Goal: Task Accomplishment & Management: Manage account settings

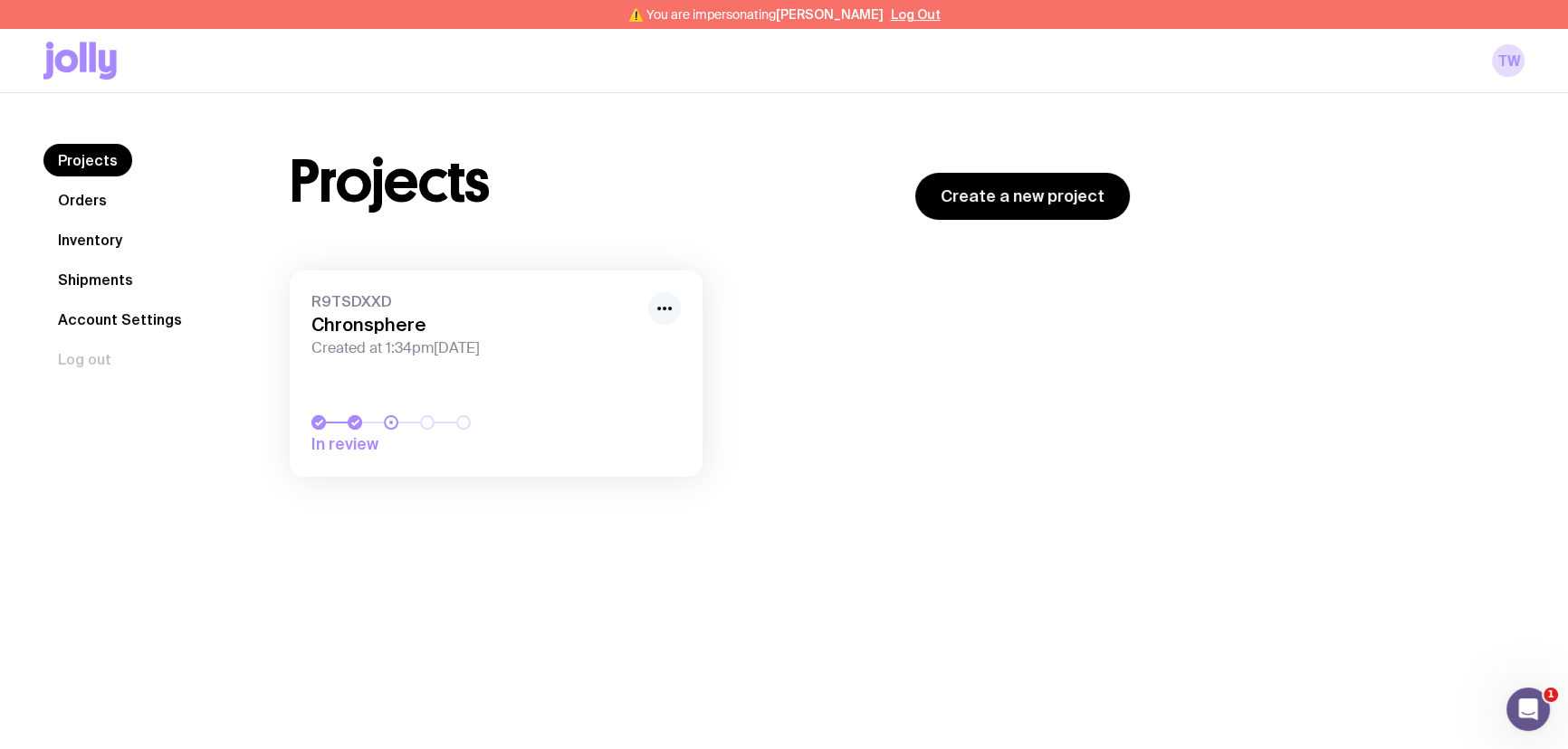
click at [661, 300] on icon "button" at bounding box center [664, 308] width 22 height 22
click at [625, 344] on button "Rename" at bounding box center [623, 348] width 87 height 18
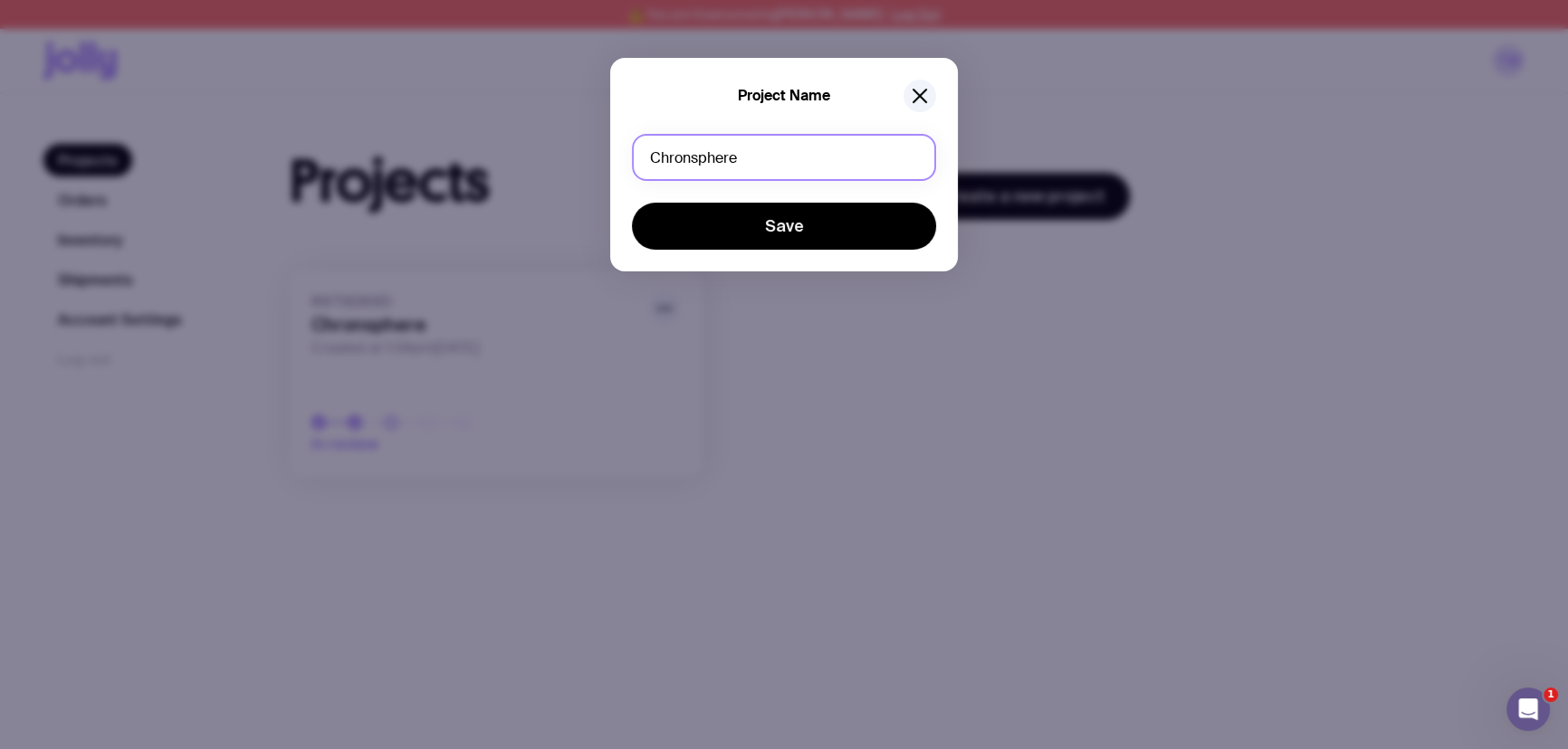
click at [691, 159] on input "Chronsphere" at bounding box center [784, 157] width 304 height 47
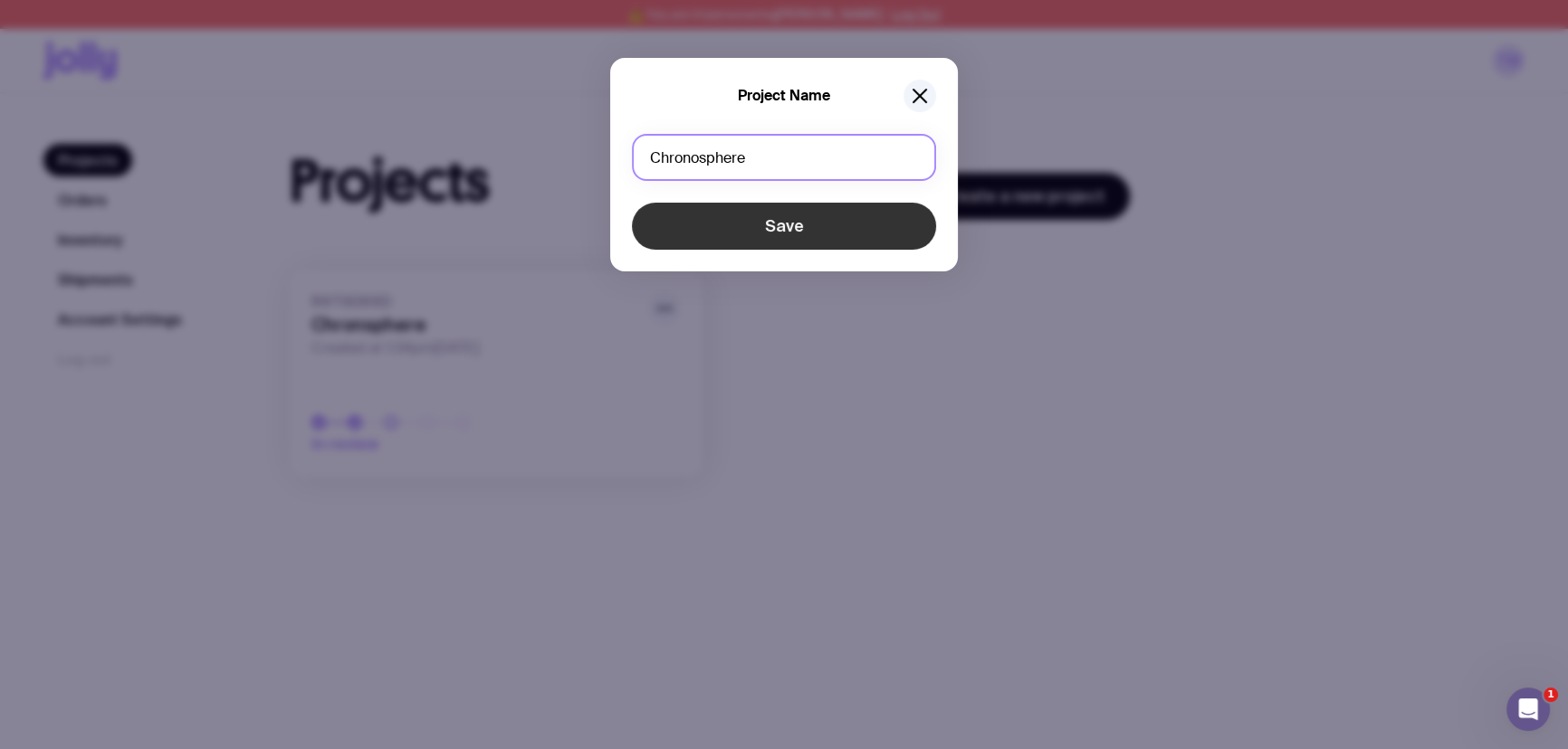
type input "Chronosphere"
click at [726, 224] on button "Save" at bounding box center [784, 227] width 304 height 47
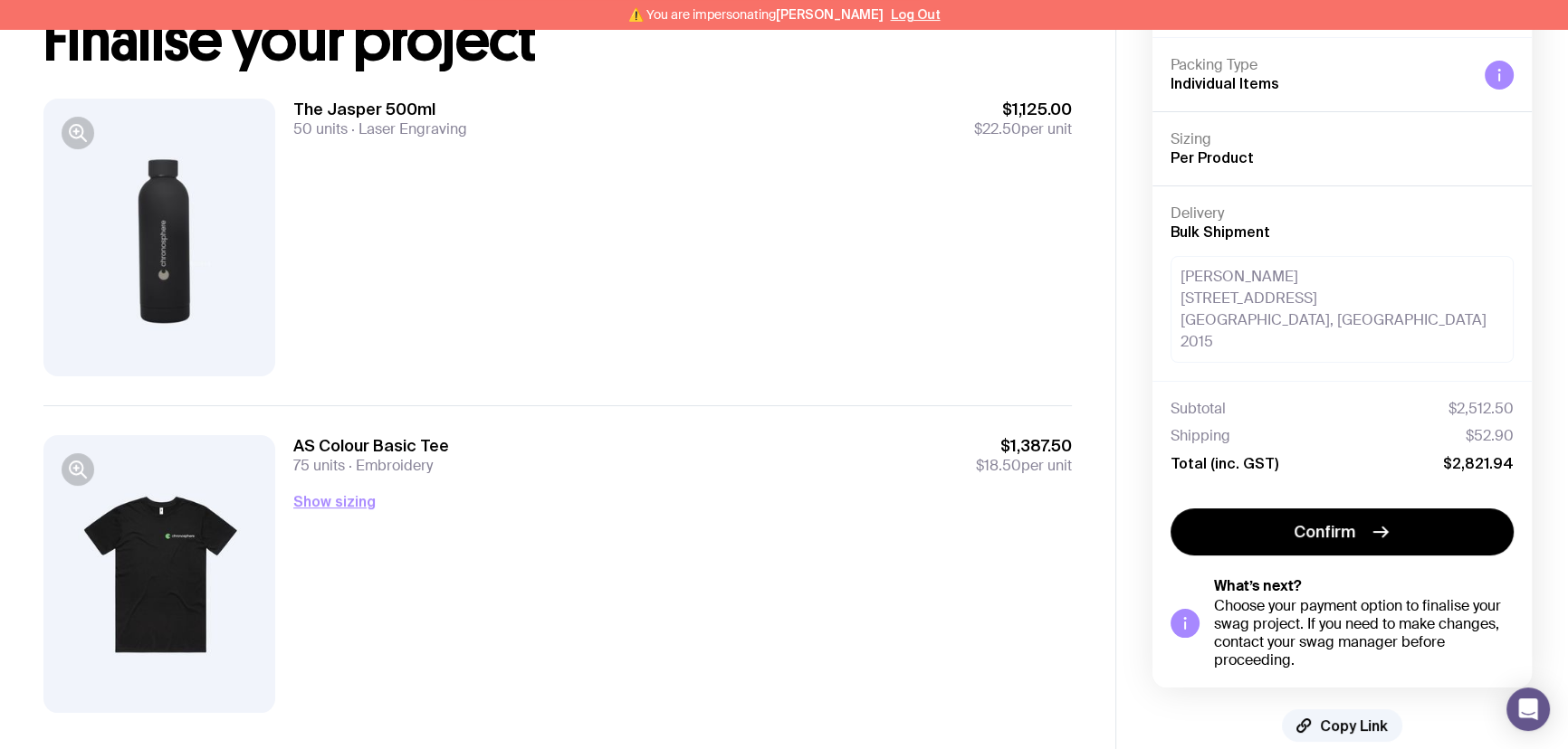
scroll to position [171, 0]
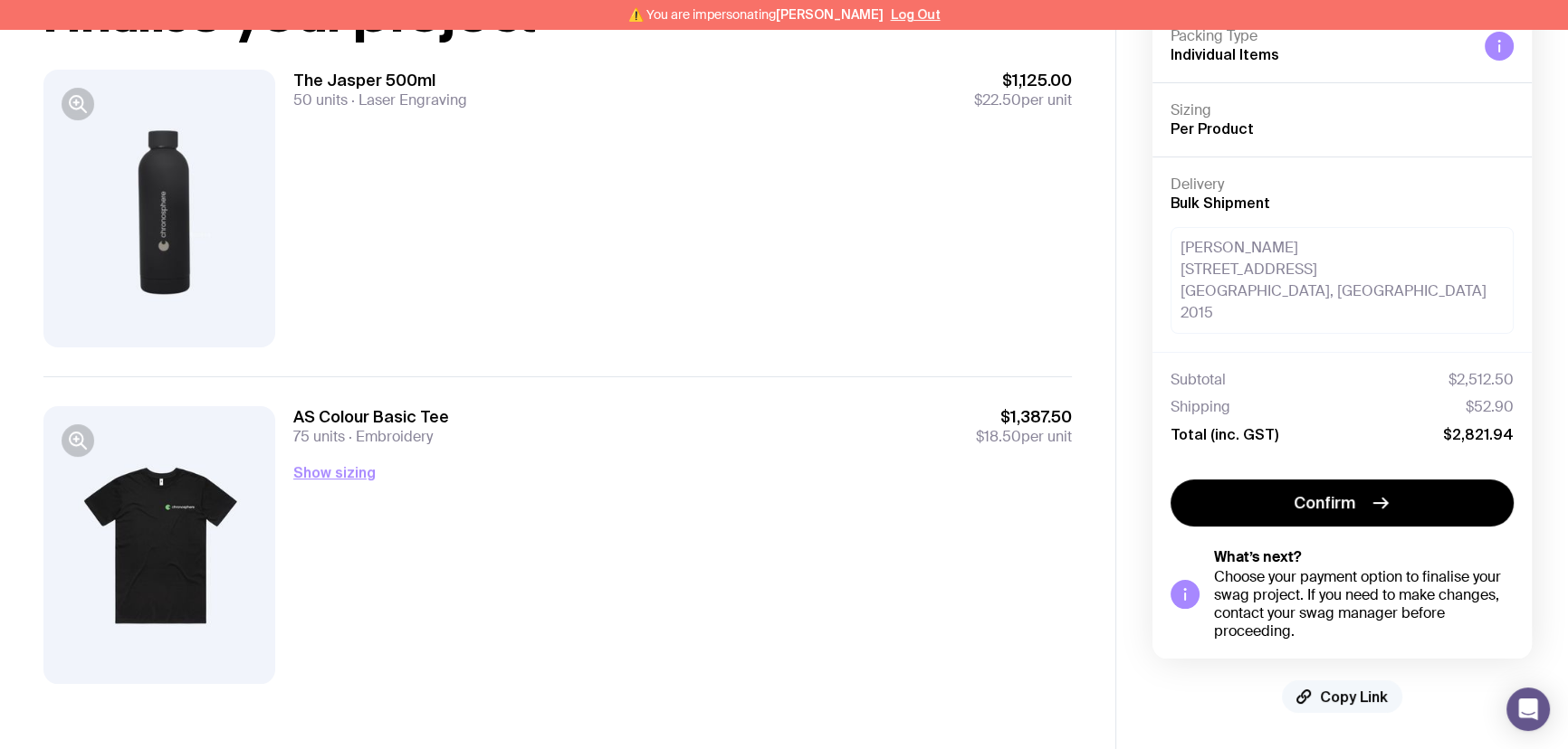
click at [1322, 702] on span "Copy Link" at bounding box center [1354, 696] width 68 height 18
click at [319, 480] on button "Show sizing" at bounding box center [334, 472] width 83 height 22
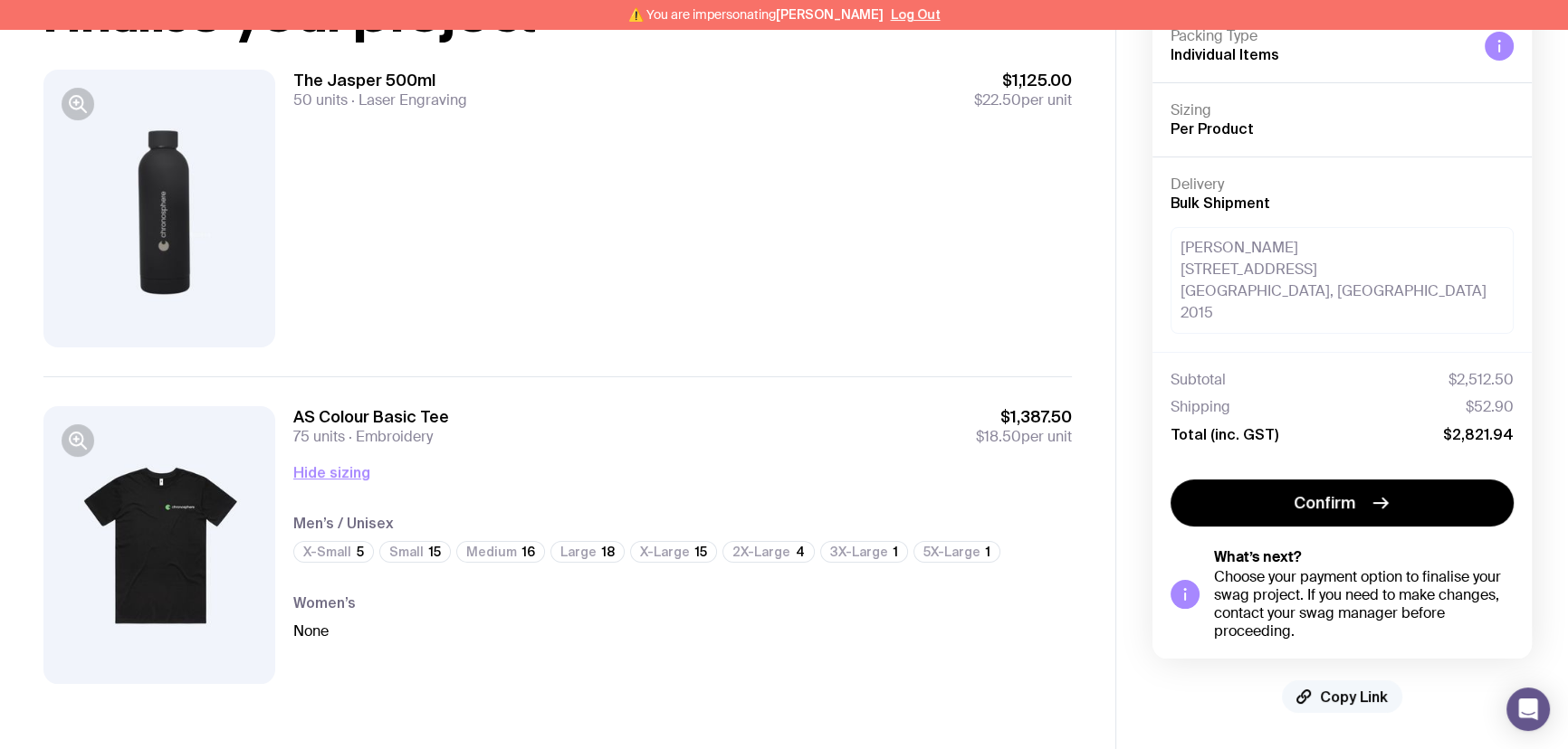
click at [1344, 695] on span "Copy Link" at bounding box center [1354, 696] width 68 height 18
